Goal: Navigation & Orientation: Find specific page/section

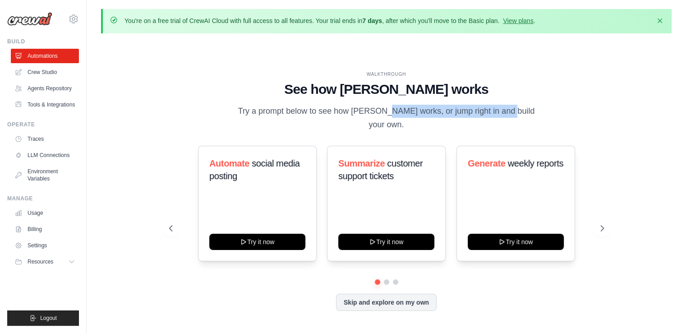
drag, startPoint x: 354, startPoint y: 118, endPoint x: 473, endPoint y: 118, distance: 119.1
click at [471, 118] on p "Try a prompt below to see how CrewAI works, or jump right in and build your own." at bounding box center [386, 118] width 303 height 27
click at [476, 119] on p "Try a prompt below to see how CrewAI works, or jump right in and build your own." at bounding box center [386, 118] width 303 height 27
click at [52, 87] on link "Agents Repository" at bounding box center [46, 88] width 68 height 14
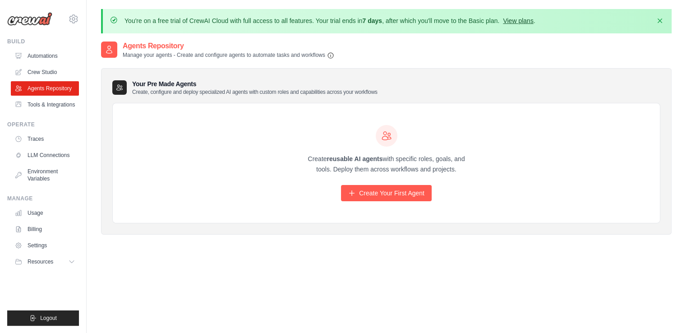
click at [520, 22] on link "View plans" at bounding box center [518, 20] width 30 height 7
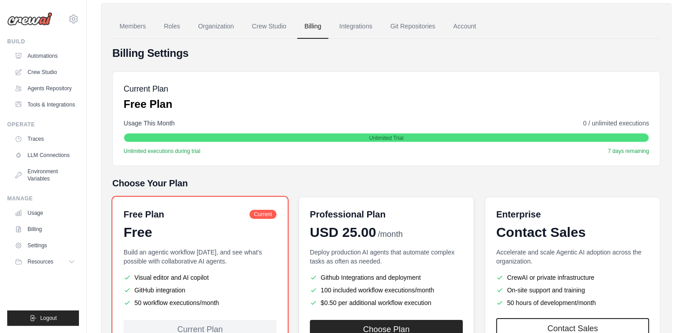
scroll to position [49, 0]
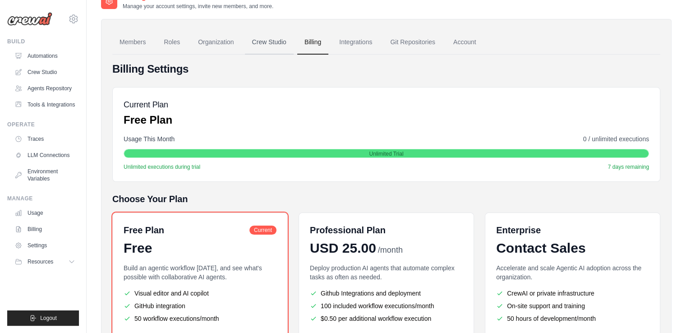
click at [265, 38] on link "Crew Studio" at bounding box center [269, 42] width 49 height 24
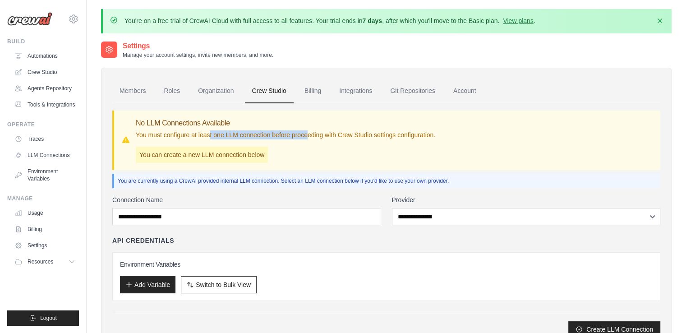
drag, startPoint x: 221, startPoint y: 132, endPoint x: 318, endPoint y: 136, distance: 97.1
click at [312, 135] on p "You must configure at least one LLM connection before proceeding with Crew Stud…" at bounding box center [286, 134] width 300 height 9
click at [319, 136] on p "You must configure at least one LLM connection before proceeding with Crew Stud…" at bounding box center [286, 134] width 300 height 9
click at [655, 19] on button "Dismiss" at bounding box center [660, 20] width 14 height 14
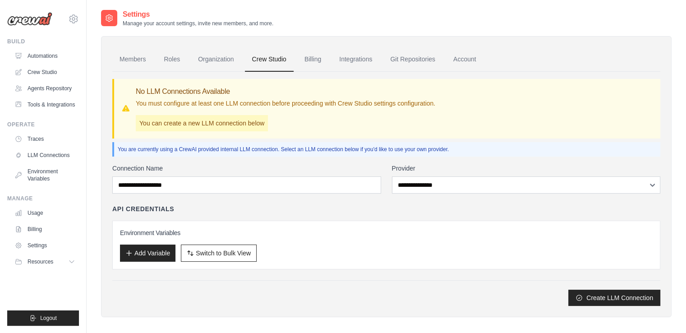
click at [63, 308] on ul "Build Automations Crew Studio Agents Repository Tools & Integrations" at bounding box center [43, 182] width 72 height 288
click at [53, 313] on button "Logout" at bounding box center [43, 317] width 72 height 15
